Goal: Task Accomplishment & Management: Manage account settings

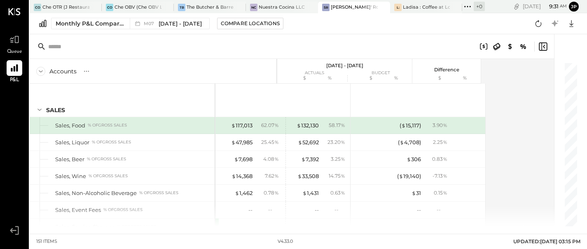
scroll to position [1422, 0]
click at [63, 8] on div "Che OTR (J Restaurant LLC) - Ignite" at bounding box center [65, 7] width 47 height 7
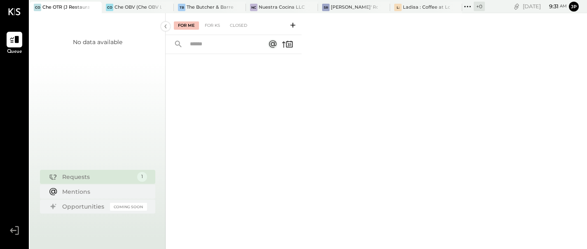
click at [16, 230] on icon at bounding box center [14, 230] width 15 height 12
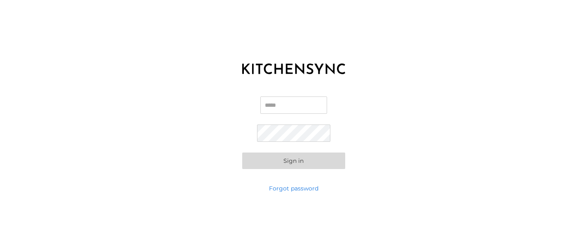
click at [266, 103] on input "Email" at bounding box center [293, 104] width 67 height 17
type input "**********"
click at [313, 162] on button "Sign in" at bounding box center [293, 160] width 103 height 16
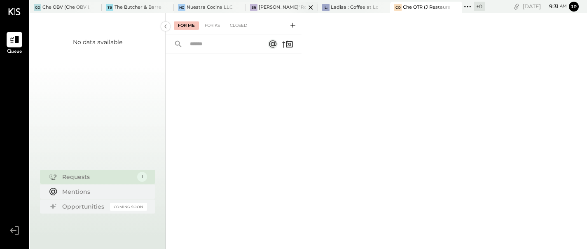
click at [292, 7] on div at bounding box center [303, 7] width 29 height 11
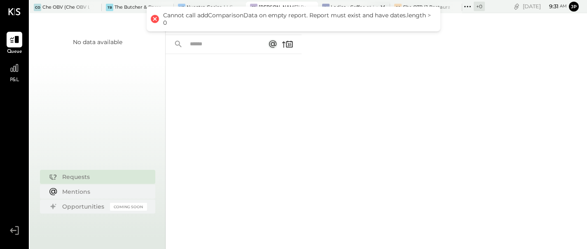
click at [334, 2] on div "L: Ladisa : Coffee at Lola's" at bounding box center [354, 8] width 72 height 12
click at [338, 92] on div "For Me For KS Closed" at bounding box center [376, 131] width 421 height 236
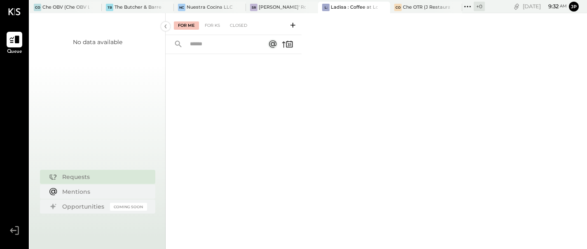
click at [16, 43] on icon at bounding box center [14, 39] width 11 height 11
click at [54, 5] on div "Che OBV (Che OBV LLC) - Ignite" at bounding box center [65, 7] width 47 height 7
click at [16, 41] on icon at bounding box center [14, 40] width 10 height 8
click at [123, 8] on div "The Butcher & Barrel (L Argento LLC) - [GEOGRAPHIC_DATA]" at bounding box center [137, 7] width 47 height 7
click at [15, 44] on icon at bounding box center [14, 39] width 11 height 11
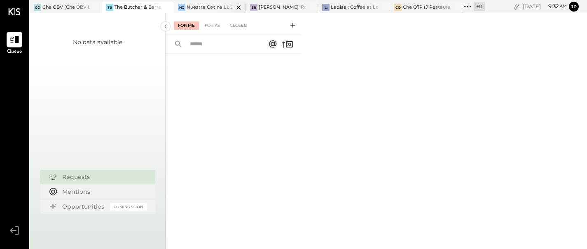
click at [200, 6] on div "Nuestra Cocina LLC - [GEOGRAPHIC_DATA]" at bounding box center [210, 7] width 47 height 7
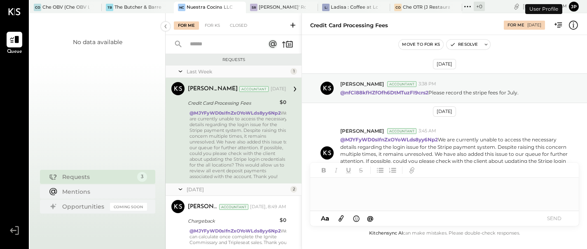
scroll to position [19, 0]
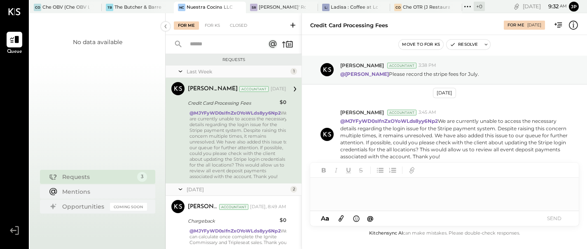
click at [359, 192] on div at bounding box center [444, 193] width 268 height 33
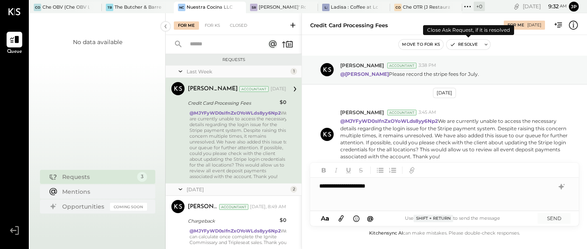
click at [473, 48] on button "Resolve" at bounding box center [463, 45] width 35 height 10
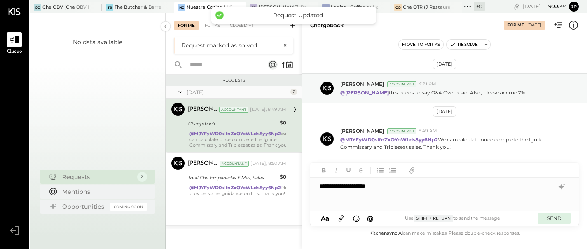
click at [557, 215] on button "SEND" at bounding box center [553, 217] width 33 height 11
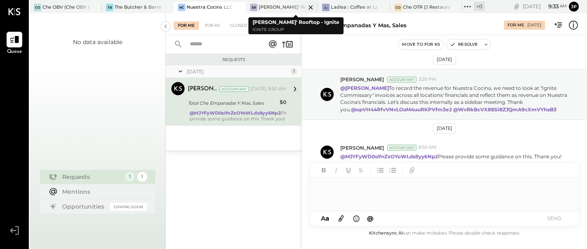
click at [266, 5] on div "[PERSON_NAME]' Rooftop - Ignite" at bounding box center [282, 7] width 47 height 7
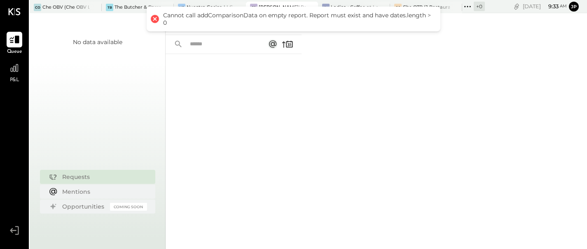
click at [18, 38] on icon at bounding box center [14, 40] width 10 height 8
click at [335, 5] on div "Ladisa : Coffee at Lola's" at bounding box center [354, 7] width 47 height 7
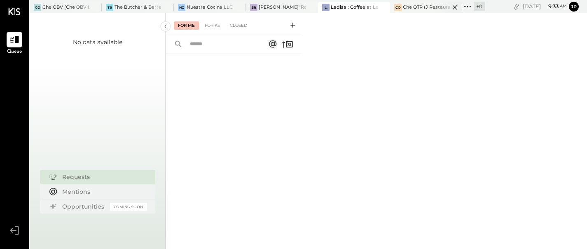
click at [431, 6] on div "Che OTR (J Restaurant LLC) - Ignite" at bounding box center [426, 7] width 47 height 7
click at [14, 44] on icon at bounding box center [14, 39] width 11 height 11
click at [44, 6] on div "Che OBV (Che OBV LLC) - Ignite" at bounding box center [65, 7] width 47 height 7
click at [265, 177] on div at bounding box center [234, 141] width 136 height 175
click at [128, 8] on div "The Butcher & Barrel (L Argento LLC) - [GEOGRAPHIC_DATA]" at bounding box center [137, 7] width 47 height 7
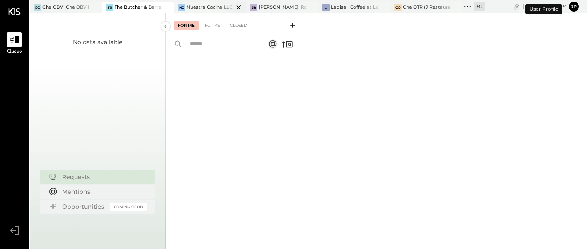
click at [198, 10] on div "Nuestra Cocina LLC - [GEOGRAPHIC_DATA]" at bounding box center [210, 7] width 47 height 7
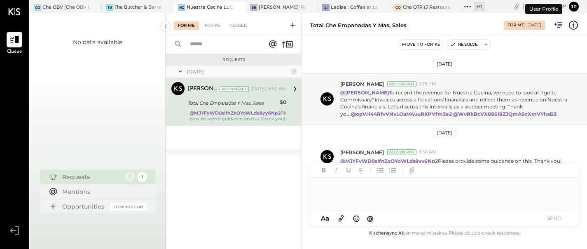
scroll to position [5, 0]
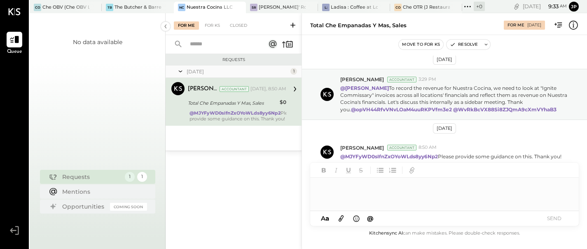
click at [423, 191] on div at bounding box center [444, 193] width 268 height 33
click at [369, 187] on div "**********" at bounding box center [444, 193] width 268 height 33
click at [419, 189] on div "**********" at bounding box center [444, 193] width 268 height 33
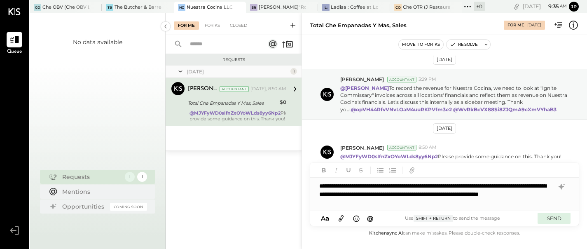
click at [552, 217] on button "SEND" at bounding box center [553, 217] width 33 height 11
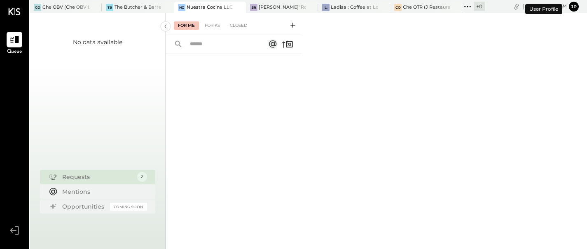
click at [576, 6] on button "jp" at bounding box center [574, 7] width 10 height 10
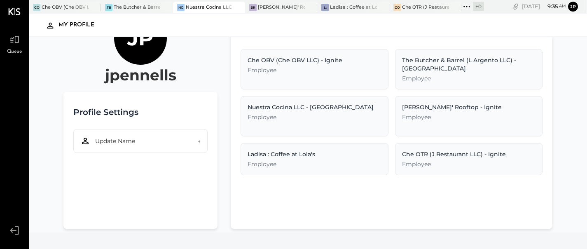
scroll to position [40, 0]
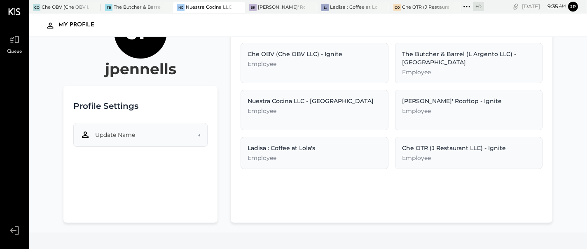
click at [173, 137] on button "Update Name →" at bounding box center [140, 135] width 135 height 24
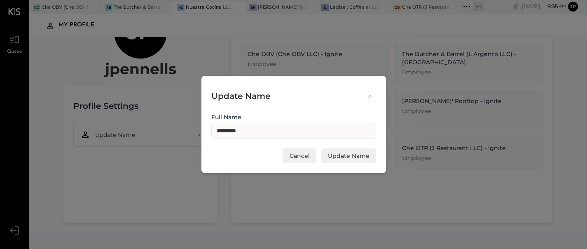
click at [293, 158] on button "Cancel" at bounding box center [299, 155] width 33 height 15
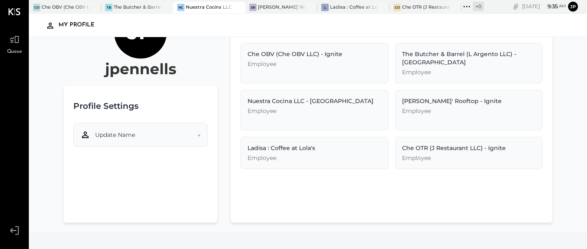
click at [204, 131] on button "Update Name →" at bounding box center [140, 135] width 135 height 24
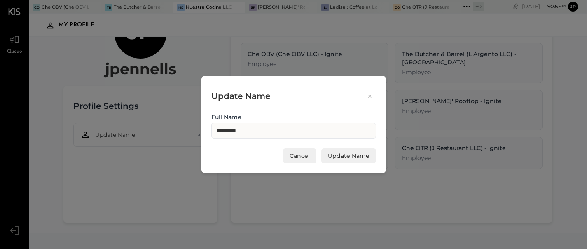
click at [299, 159] on button "Cancel" at bounding box center [299, 155] width 33 height 15
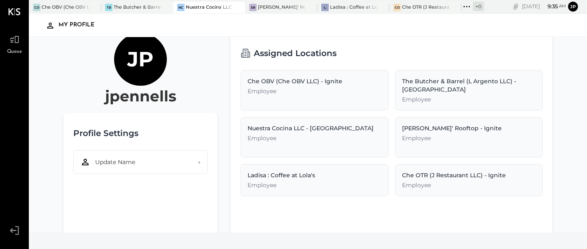
scroll to position [20, 0]
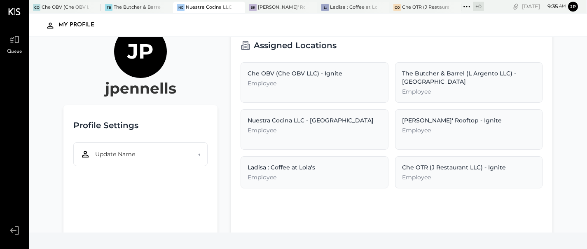
click at [288, 75] on div "Che OBV (Che OBV LLC) - Ignite" at bounding box center [314, 73] width 134 height 8
click at [365, 55] on div "Assigned Locations" at bounding box center [391, 45] width 302 height 21
click at [278, 9] on div "[PERSON_NAME]' Rooftop - Ignite" at bounding box center [281, 7] width 47 height 7
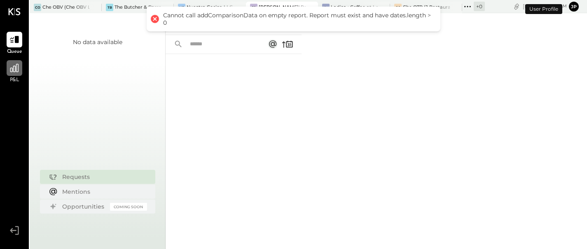
click at [16, 69] on icon at bounding box center [14, 68] width 8 height 8
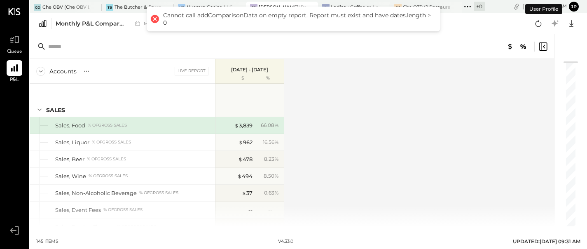
click at [154, 20] on div at bounding box center [155, 19] width 12 height 12
click at [42, 70] on icon at bounding box center [40, 71] width 9 height 9
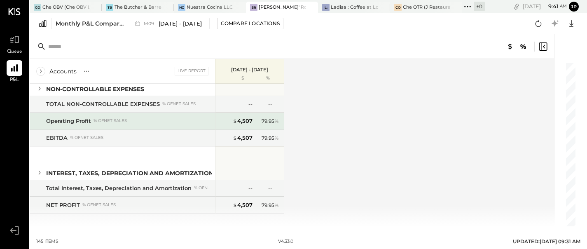
scroll to position [398, 0]
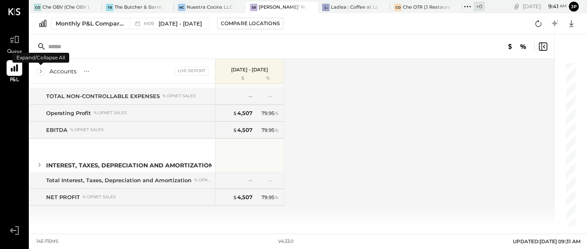
click at [40, 72] on icon at bounding box center [40, 71] width 9 height 9
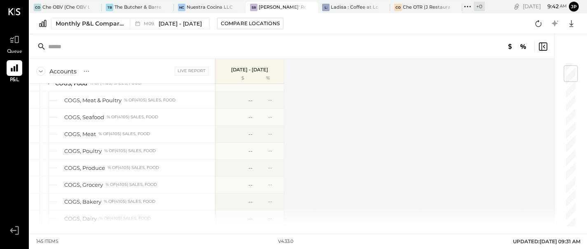
scroll to position [0, 0]
